Goal: Navigation & Orientation: Find specific page/section

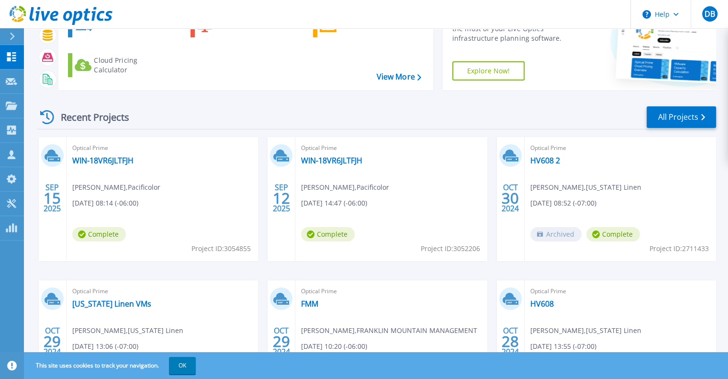
scroll to position [96, 0]
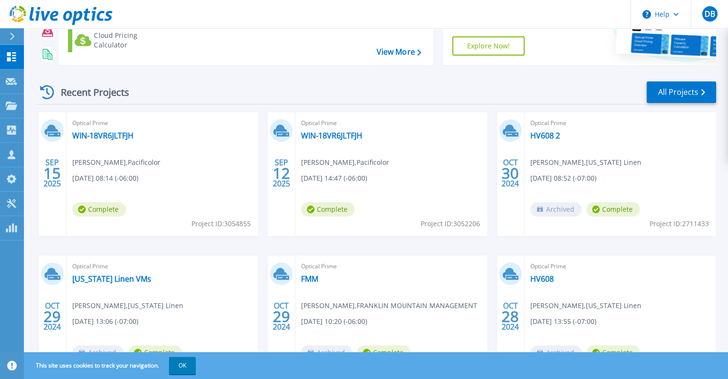
click at [258, 166] on div "[DATE] Optical Prime WIN-18VR6JLTFJH [PERSON_NAME] , Pacificolor [DATE] 08:14 (…" at bounding box center [372, 255] width 687 height 286
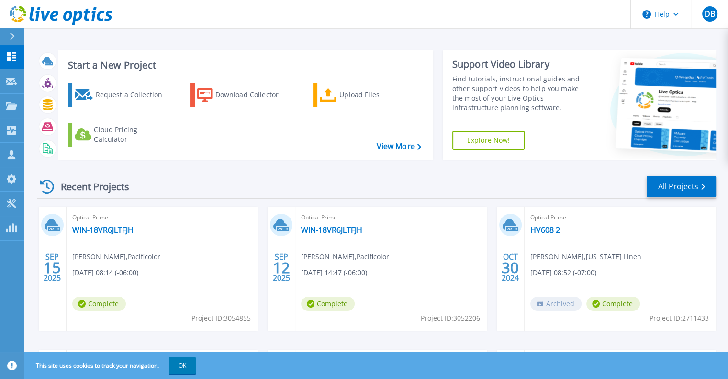
scroll to position [0, 0]
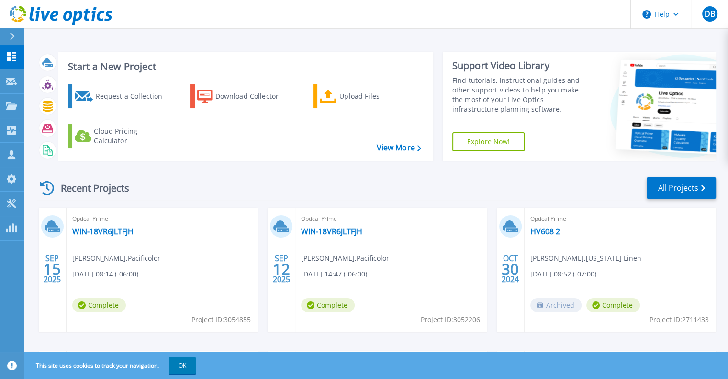
click at [251, 168] on div "Start a New Project Request a Collection Download Collector Upload Files Cloud …" at bounding box center [376, 106] width 679 height 124
click at [36, 101] on p "Projects" at bounding box center [37, 106] width 25 height 25
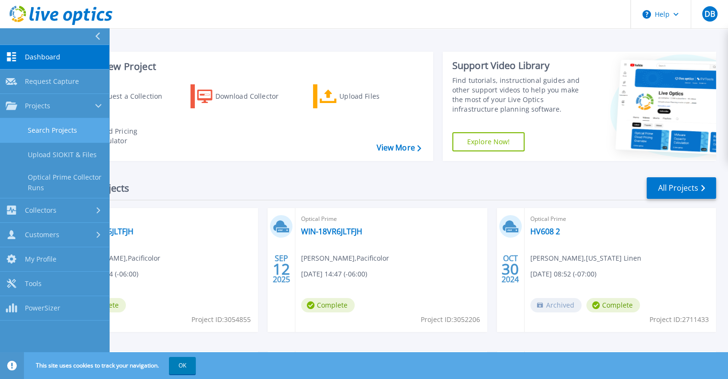
click at [59, 131] on link "Search Projects" at bounding box center [54, 130] width 109 height 24
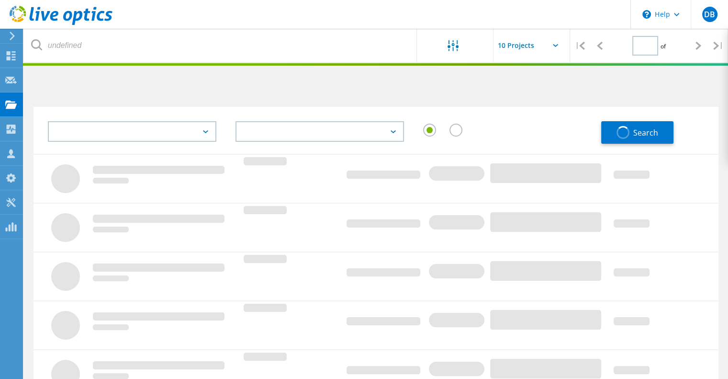
type input "1"
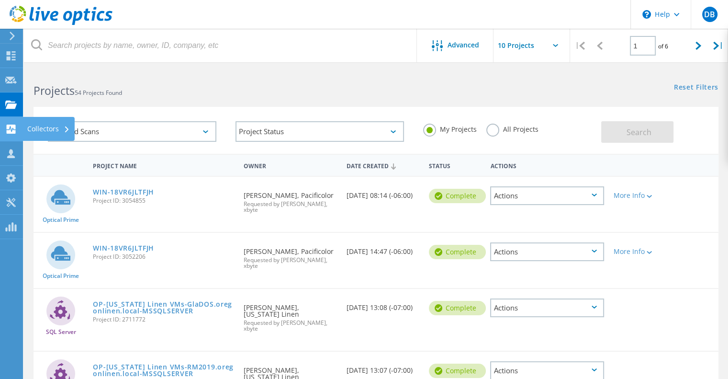
click at [54, 131] on div "Collectors" at bounding box center [48, 128] width 43 height 7
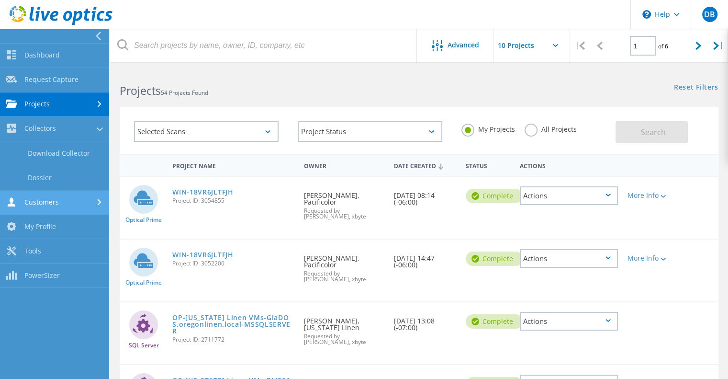
click at [55, 196] on link "Customers" at bounding box center [54, 203] width 109 height 24
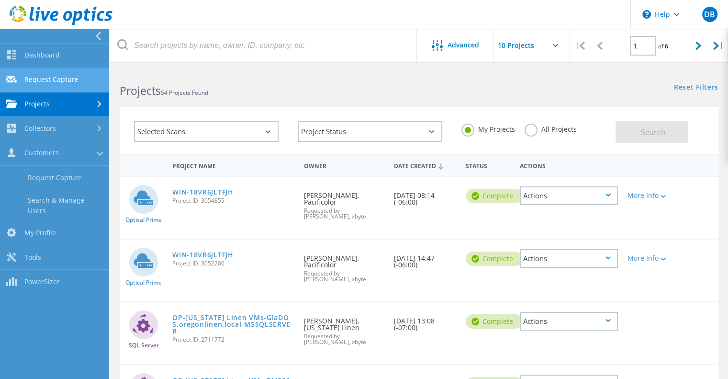
click at [65, 80] on link "Request Capture" at bounding box center [54, 80] width 109 height 24
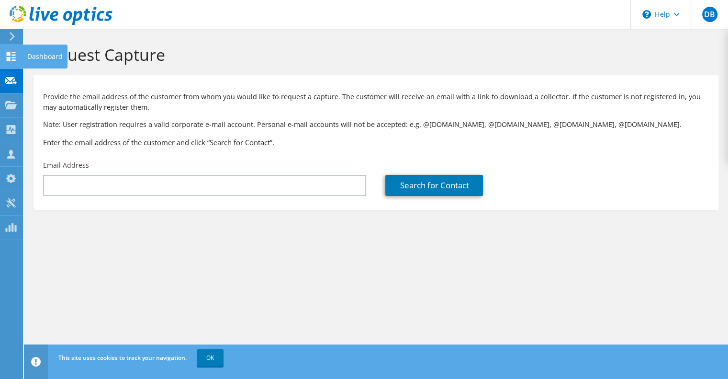
click at [33, 55] on div "Dashboard" at bounding box center [45, 57] width 45 height 24
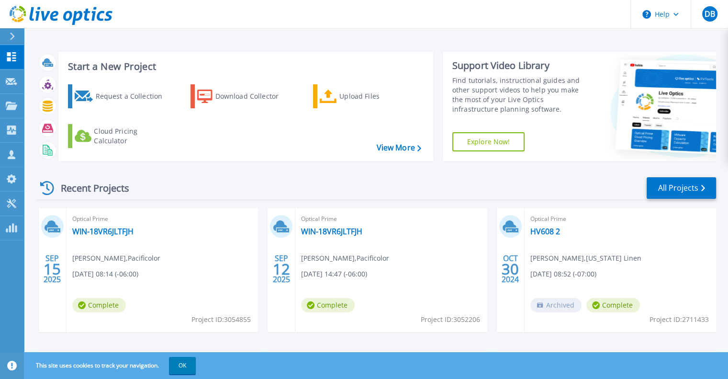
click at [262, 219] on div "[DATE] Optical Prime WIN-18VR6JLTFJH [PERSON_NAME] , Pacificolor [DATE] 08:14 (…" at bounding box center [372, 351] width 687 height 286
click at [255, 187] on div "Recent Projects All Projects" at bounding box center [376, 188] width 679 height 24
click at [260, 172] on div "Recent Projects All Projects [DATE] Optical Prime WIN-18VR6JLTFJH [PERSON_NAME]…" at bounding box center [376, 335] width 679 height 333
